Goal: Task Accomplishment & Management: Complete application form

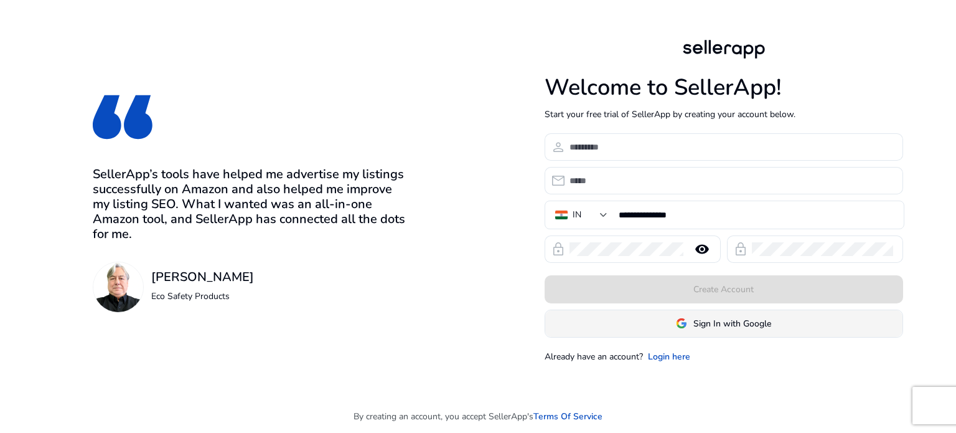
click at [708, 320] on span "Sign In with Google" at bounding box center [733, 323] width 78 height 13
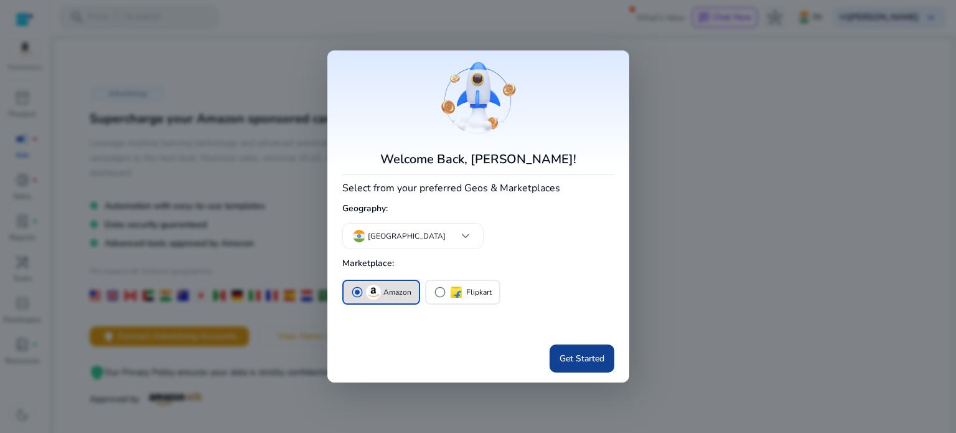
click at [584, 363] on span "Get Started" at bounding box center [582, 358] width 45 height 13
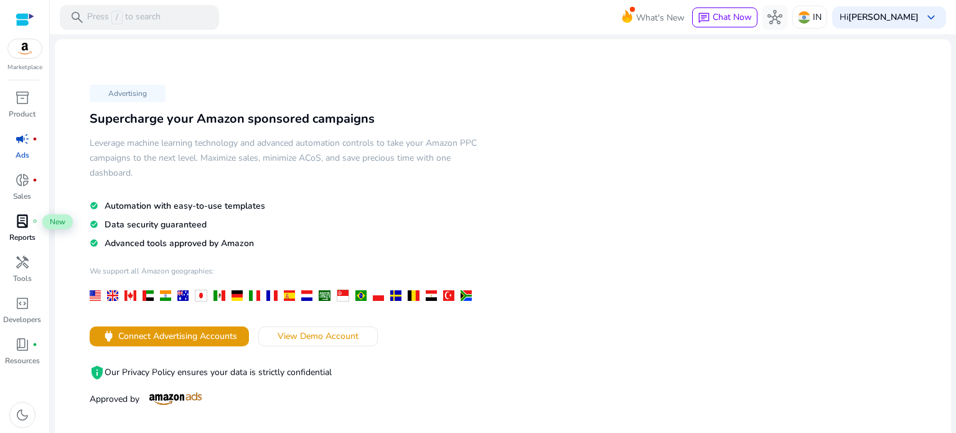
click at [29, 224] on span "lab_profile" at bounding box center [22, 221] width 15 height 15
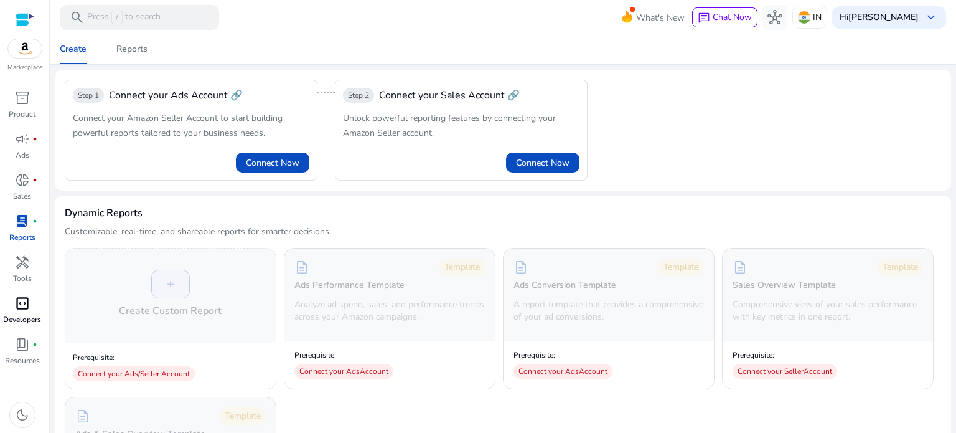
click at [22, 314] on p "Developers" at bounding box center [22, 319] width 38 height 11
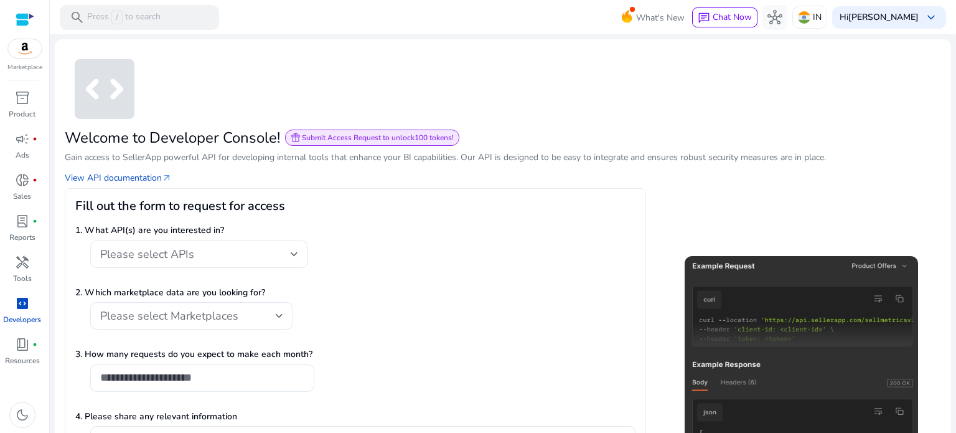
click at [191, 244] on div "Please select APIs" at bounding box center [199, 253] width 198 height 27
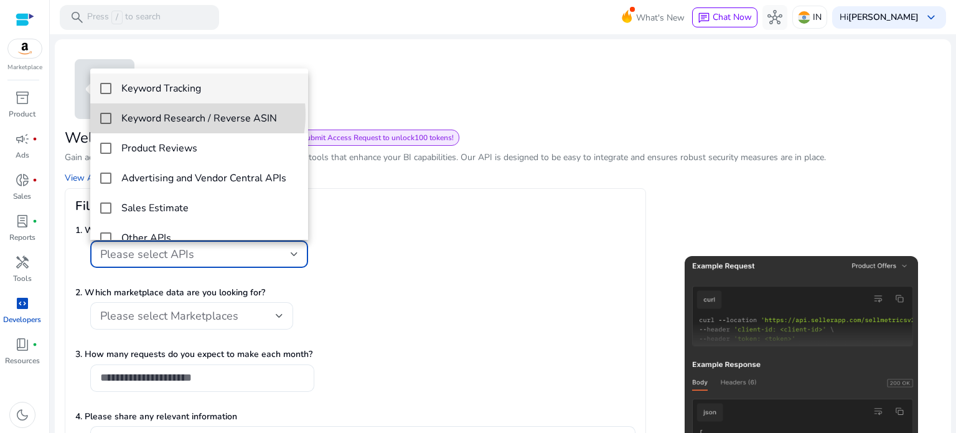
click at [189, 115] on h4 "Keyword Research / Reverse ASIN" at bounding box center [199, 119] width 156 height 12
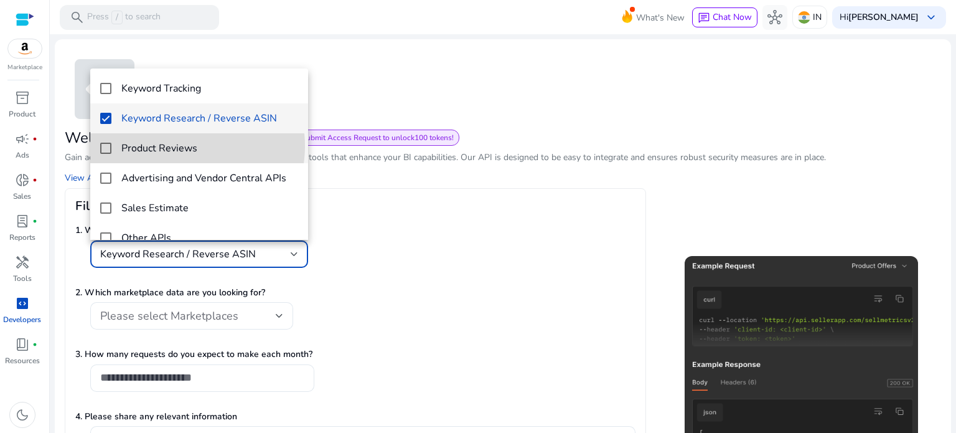
click at [186, 146] on h4 "Product Reviews" at bounding box center [159, 149] width 76 height 12
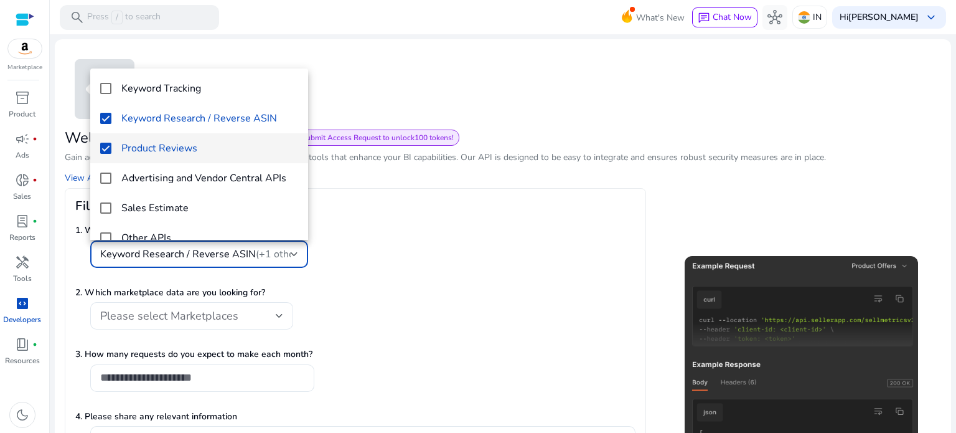
click at [398, 254] on div at bounding box center [478, 216] width 956 height 433
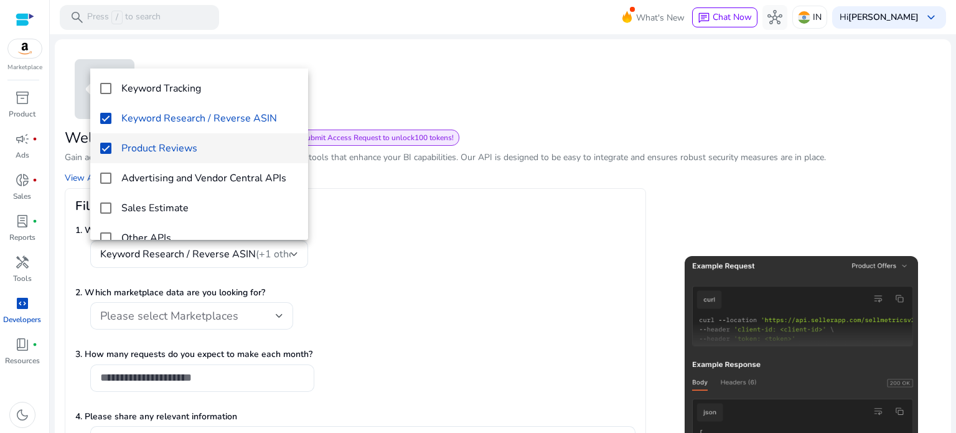
scroll to position [112, 0]
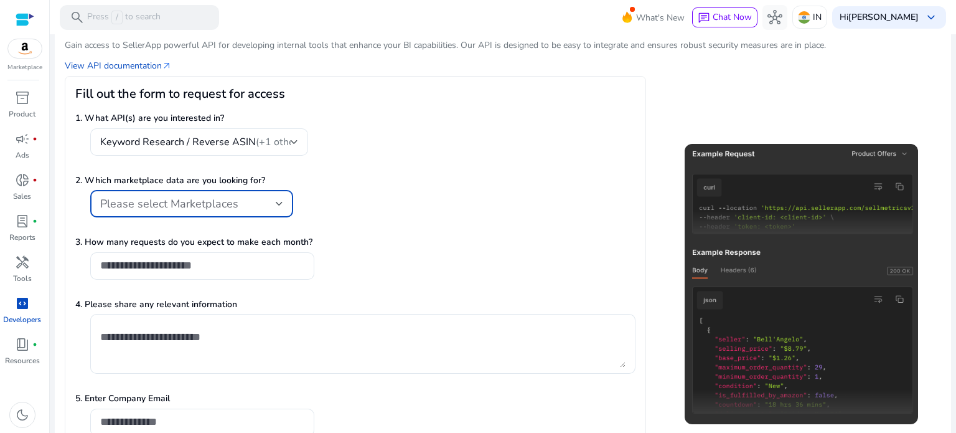
click at [272, 197] on div "Please select Marketplaces" at bounding box center [188, 204] width 176 height 14
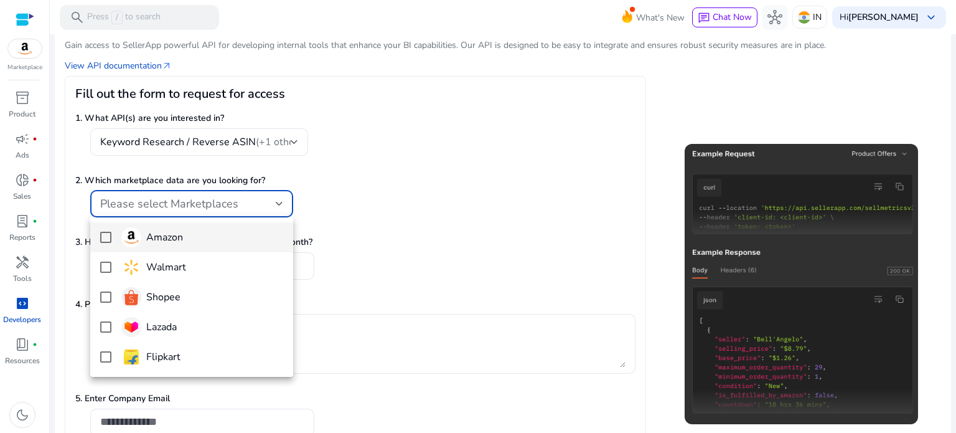
click at [202, 239] on span "Amazon" at bounding box center [202, 237] width 162 height 20
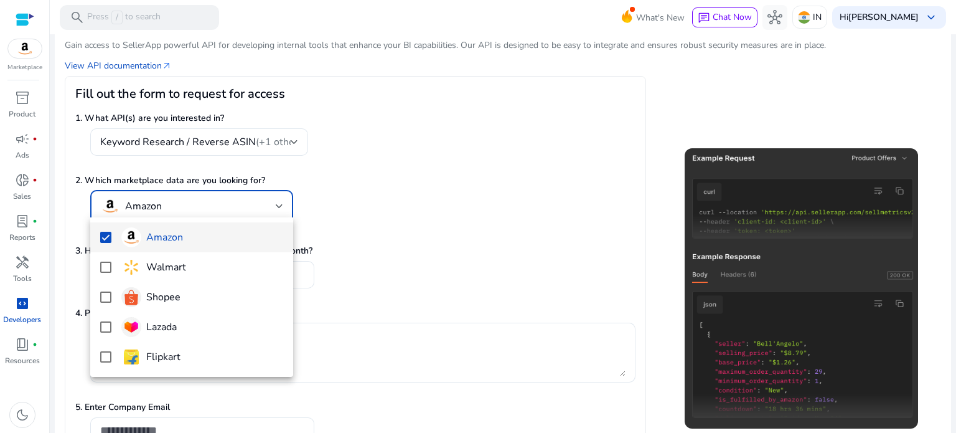
click at [430, 206] on div at bounding box center [478, 216] width 956 height 433
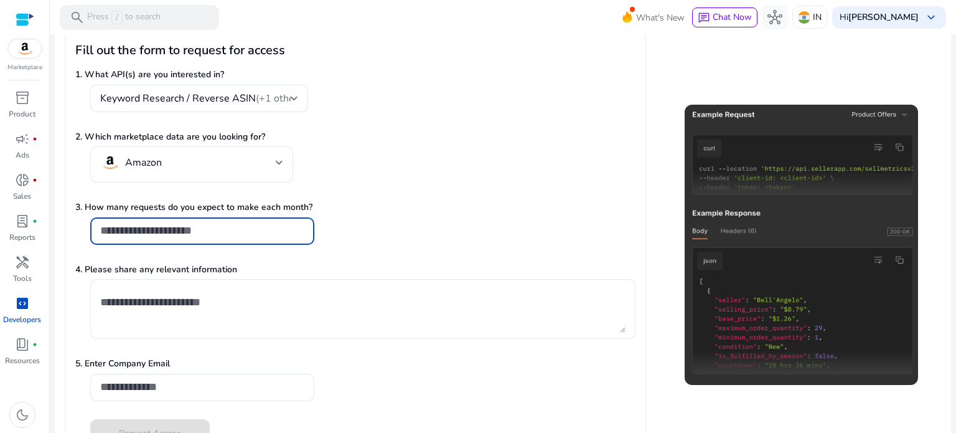
click at [241, 229] on input "number" at bounding box center [202, 231] width 204 height 14
type input "****"
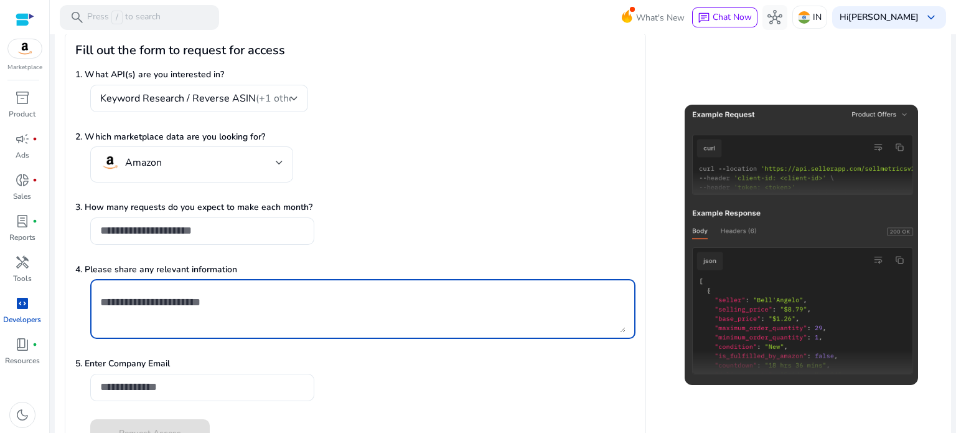
click at [225, 311] on textarea at bounding box center [362, 308] width 525 height 47
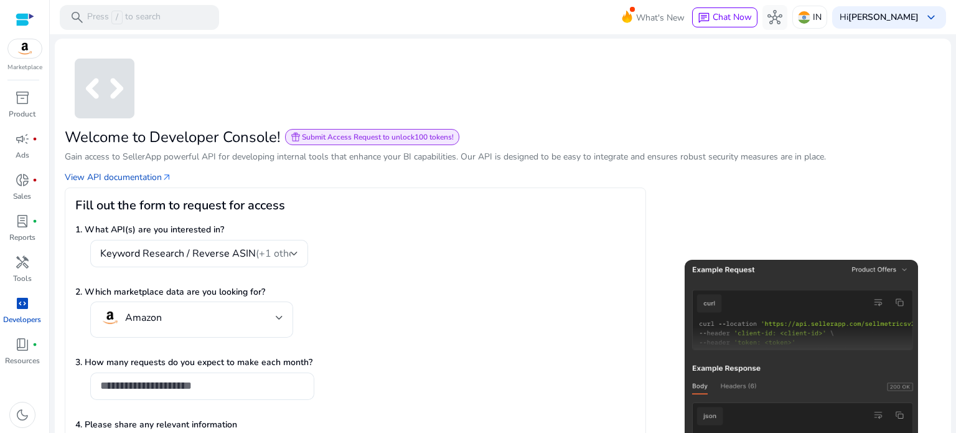
scroll to position [112, 0]
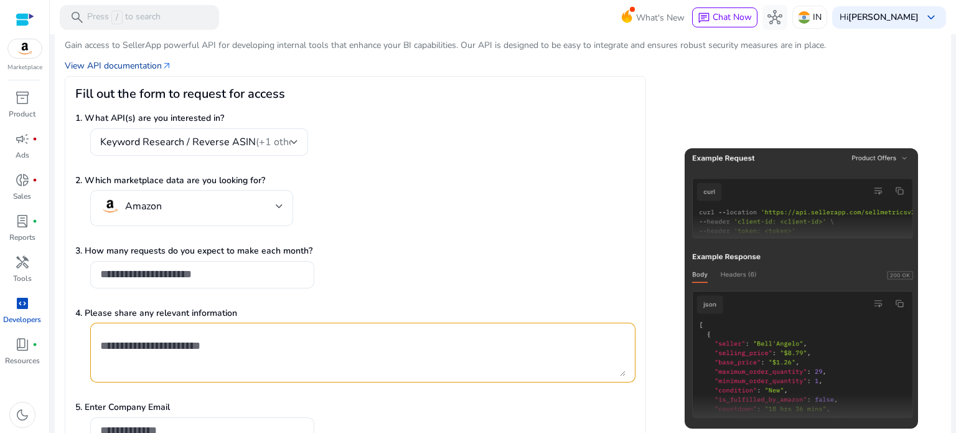
click at [137, 64] on link "View API documentation arrow_outward" at bounding box center [118, 65] width 107 height 13
